Goal: Task Accomplishment & Management: Complete application form

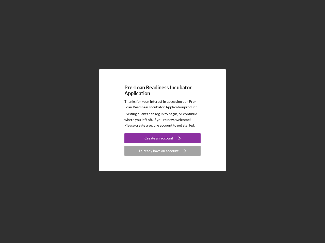
click at [162, 122] on p "Existing clients can log in to begin, or continue where you left off. If you're…" at bounding box center [162, 119] width 76 height 17
click at [162, 138] on div "Create an account" at bounding box center [158, 138] width 29 height 10
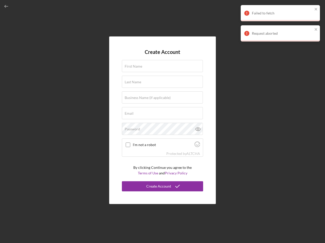
click at [162, 151] on div "Protected by [PERSON_NAME]" at bounding box center [162, 154] width 81 height 6
